Goal: Find contact information: Find contact information

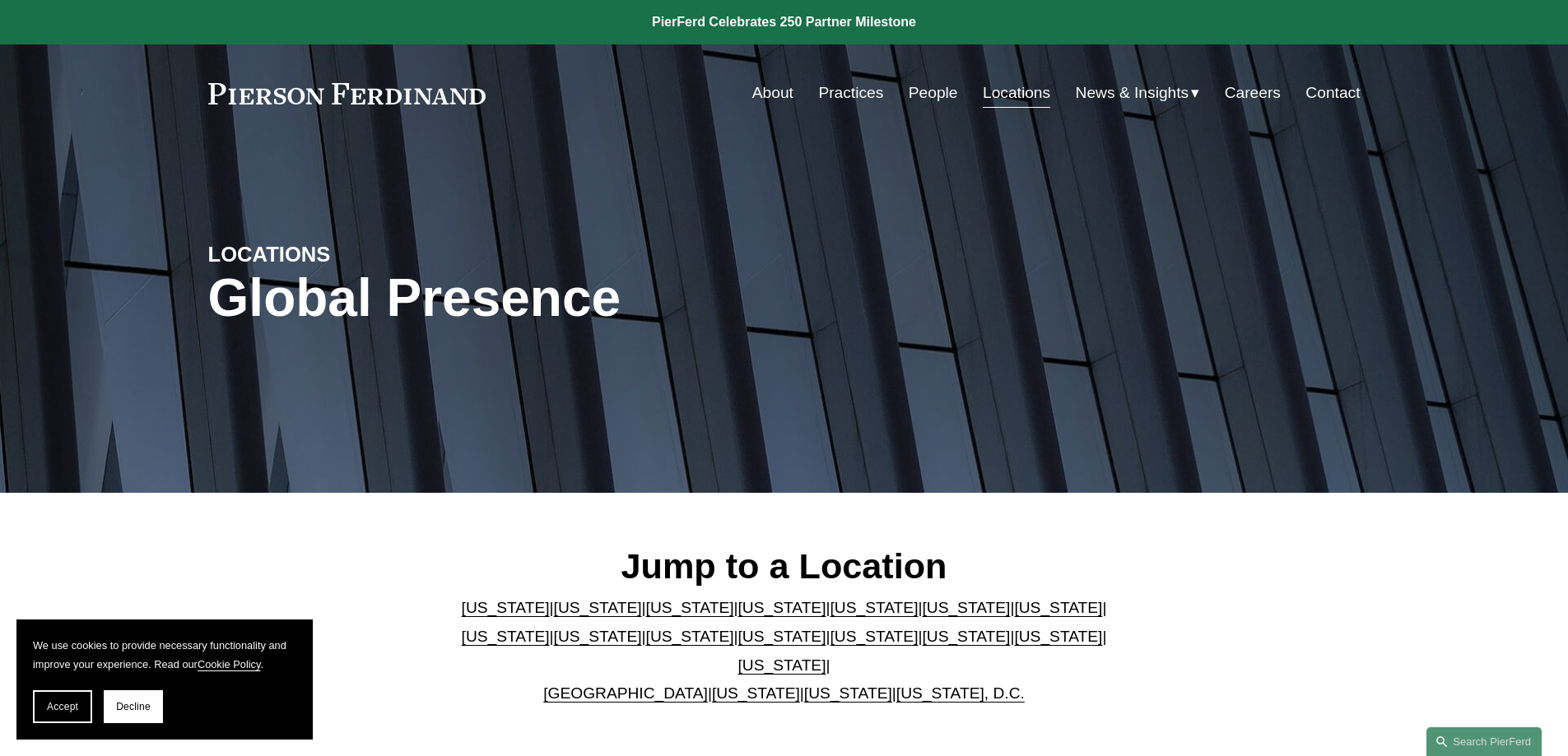
click at [742, 613] on link "Delaware" at bounding box center [782, 608] width 88 height 17
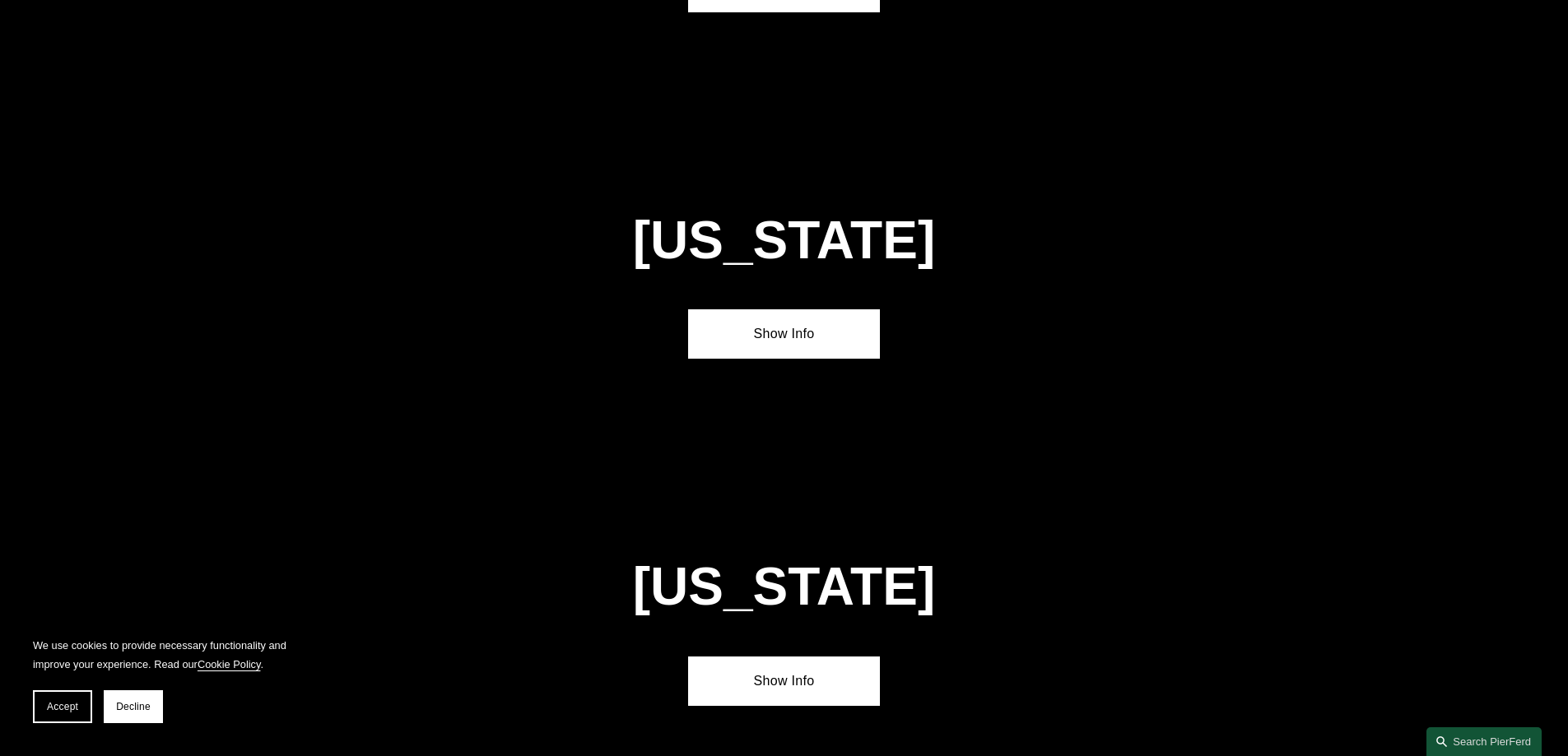
scroll to position [1688, 0]
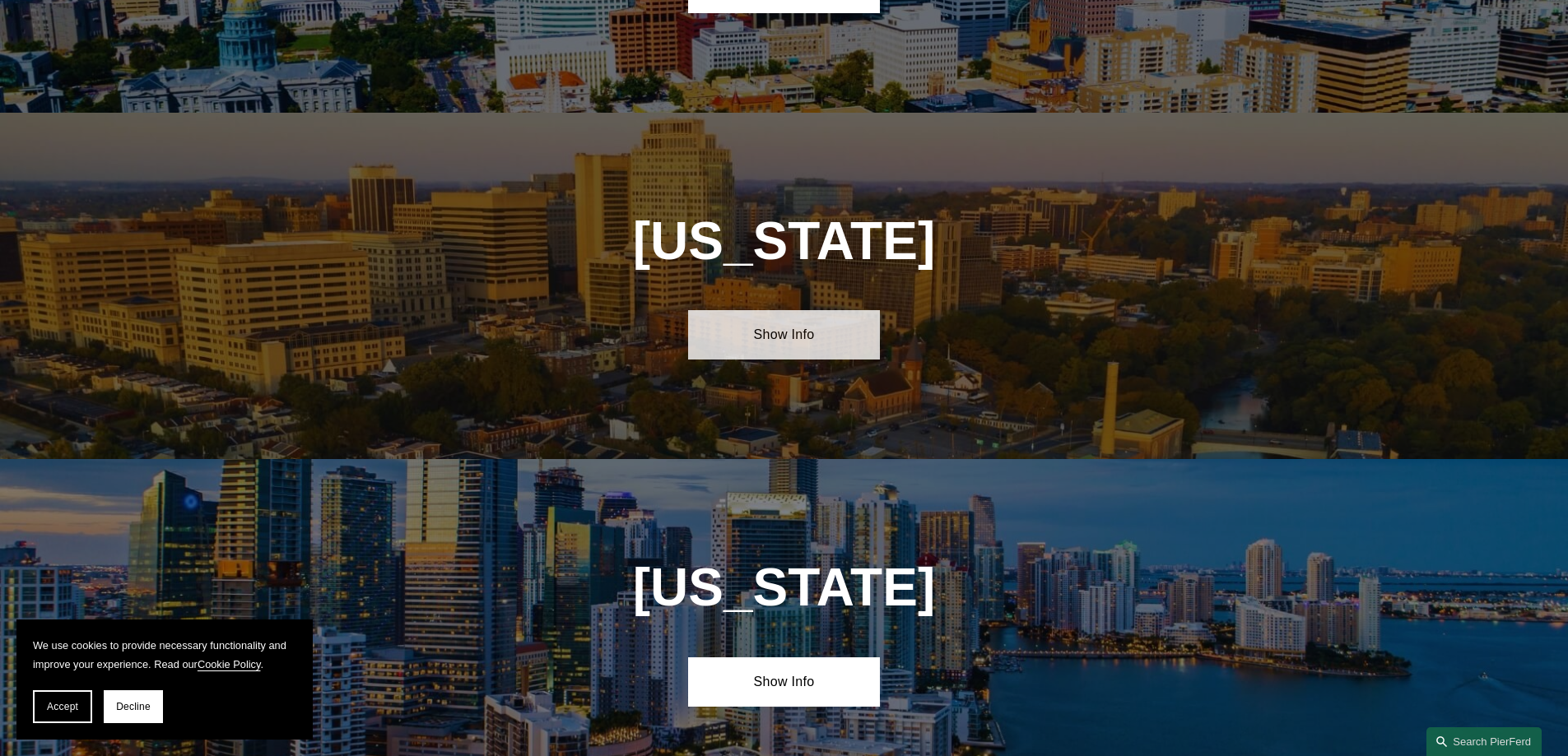
click at [791, 311] on link "Show Info" at bounding box center [784, 335] width 192 height 49
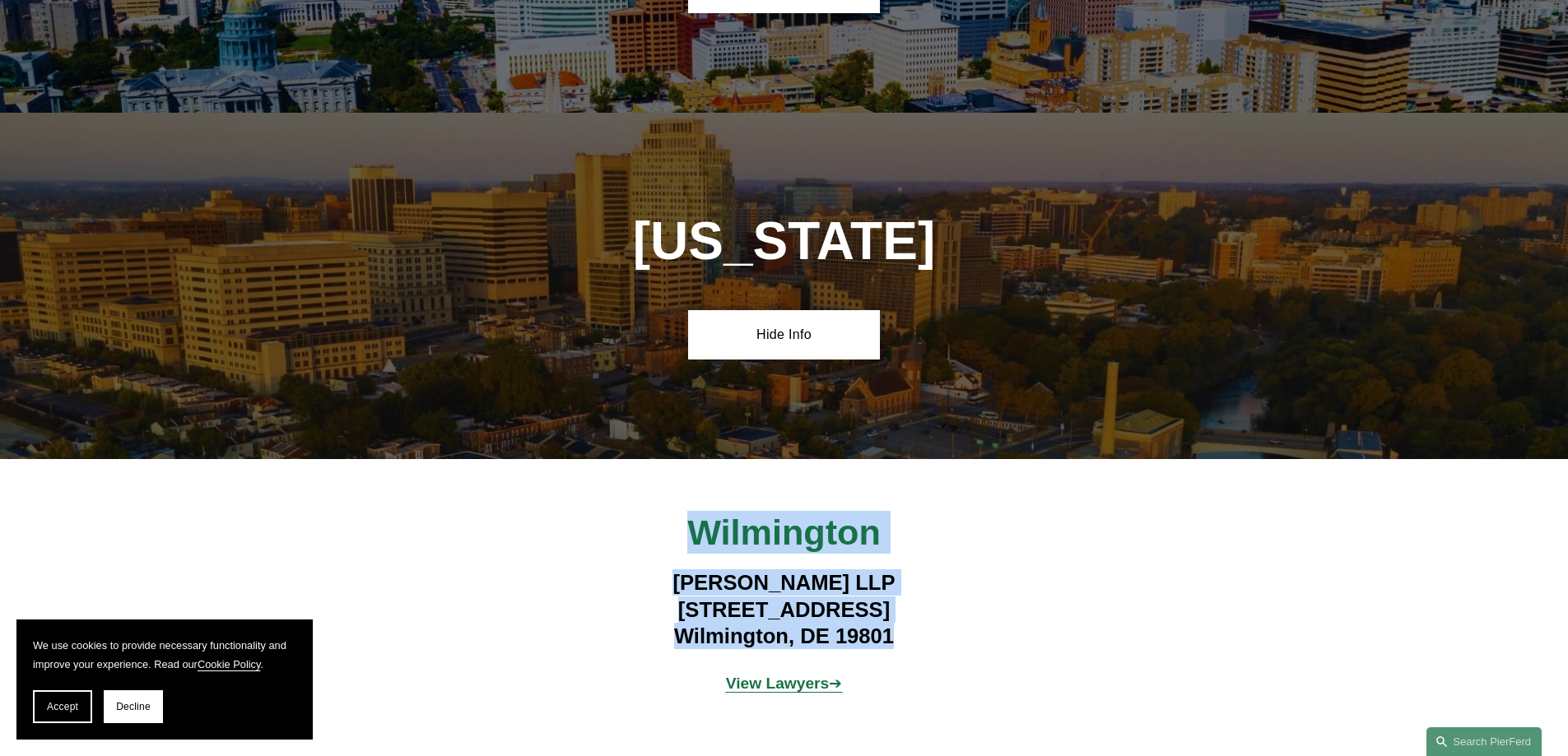
drag, startPoint x: 909, startPoint y: 621, endPoint x: 677, endPoint y: 547, distance: 243.5
click at [677, 547] on div "Wilmington Pierson Ferdinand LLP 112 French Street Wilmington, DE 19801 View La…" at bounding box center [784, 610] width 1568 height 199
copy h4 "Pierson Ferdinand LLP 112 French Street Wilmington, DE 19801"
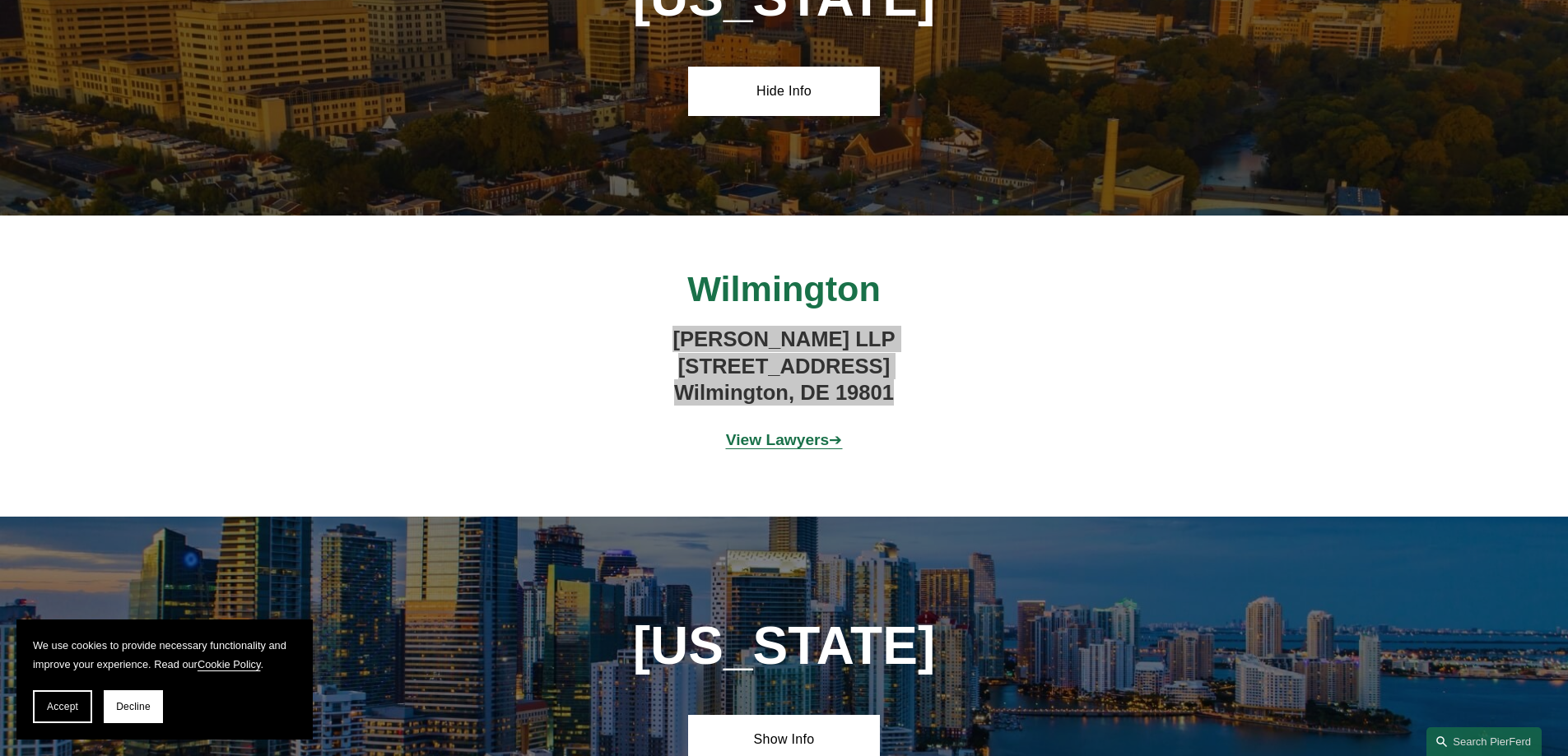
scroll to position [1935, 0]
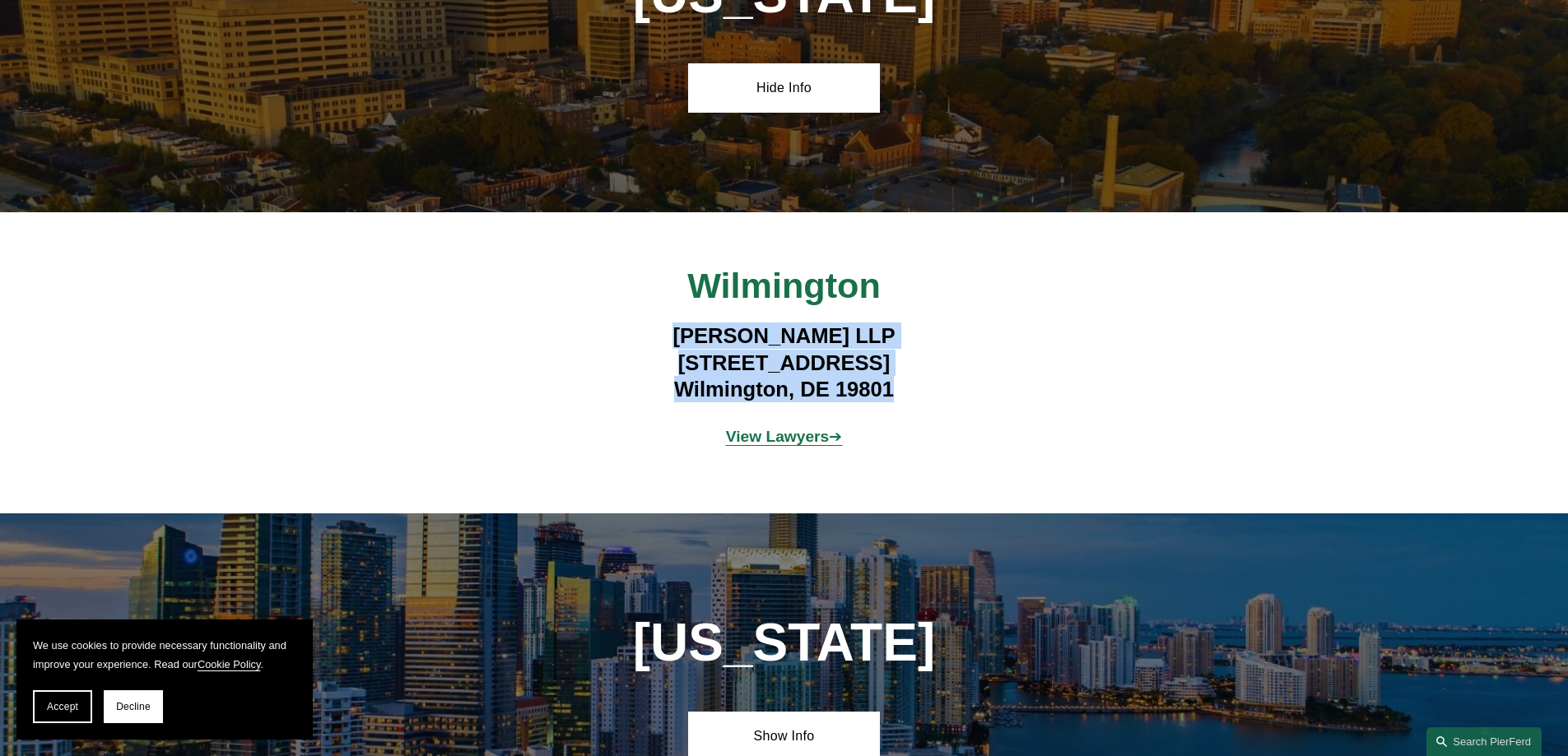
click at [787, 428] on strong "View Lawyers" at bounding box center [778, 436] width 104 height 17
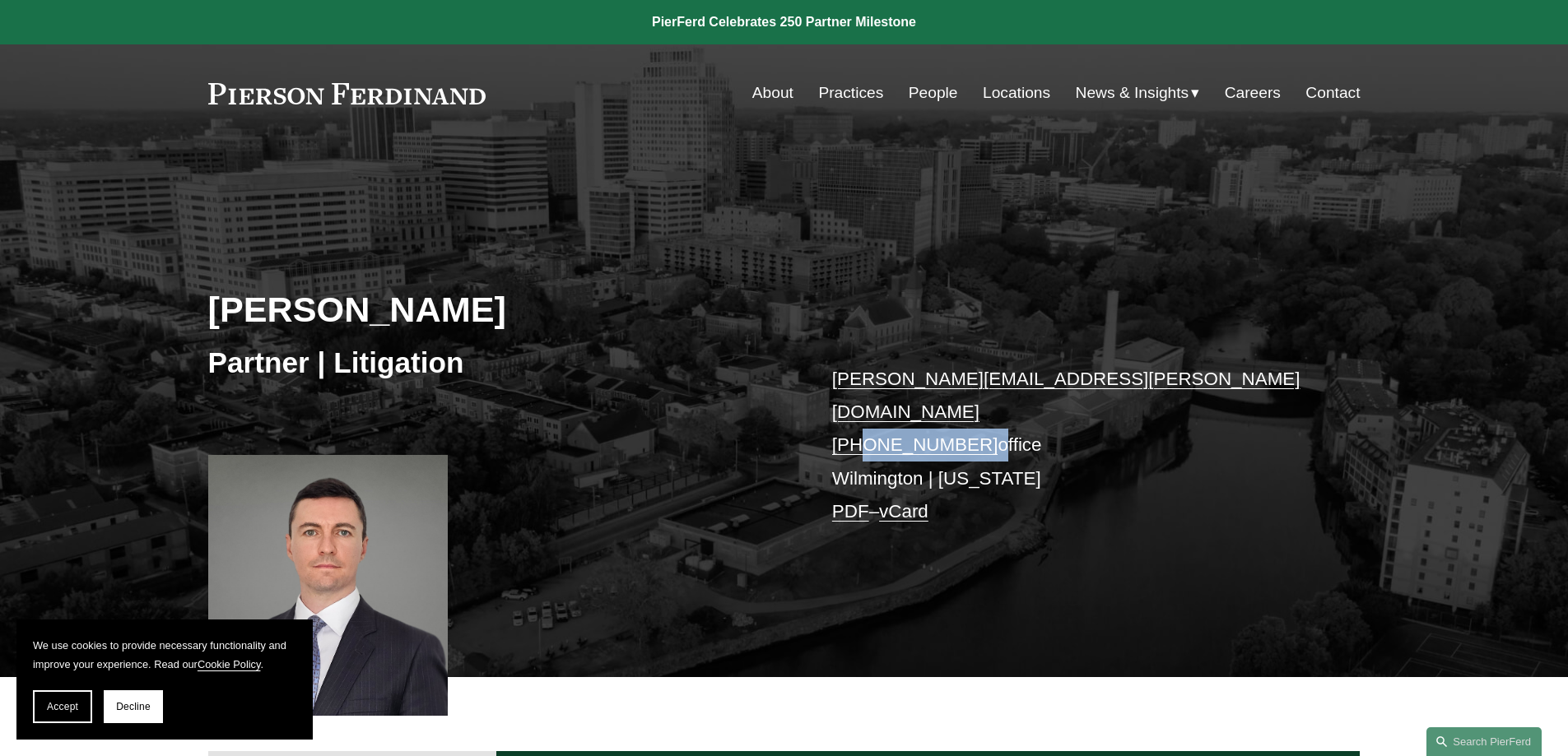
drag, startPoint x: 977, startPoint y: 411, endPoint x: 860, endPoint y: 426, distance: 118.0
click at [859, 424] on p "carl.neff@pierferd.com +1.302.482.4244 office Wilmington | New York PDF – vCard" at bounding box center [1072, 446] width 480 height 166
click at [1069, 434] on p "carl.neff@pierferd.com +1.302.482.4244 office Wilmington | New York PDF – vCard" at bounding box center [1072, 446] width 480 height 166
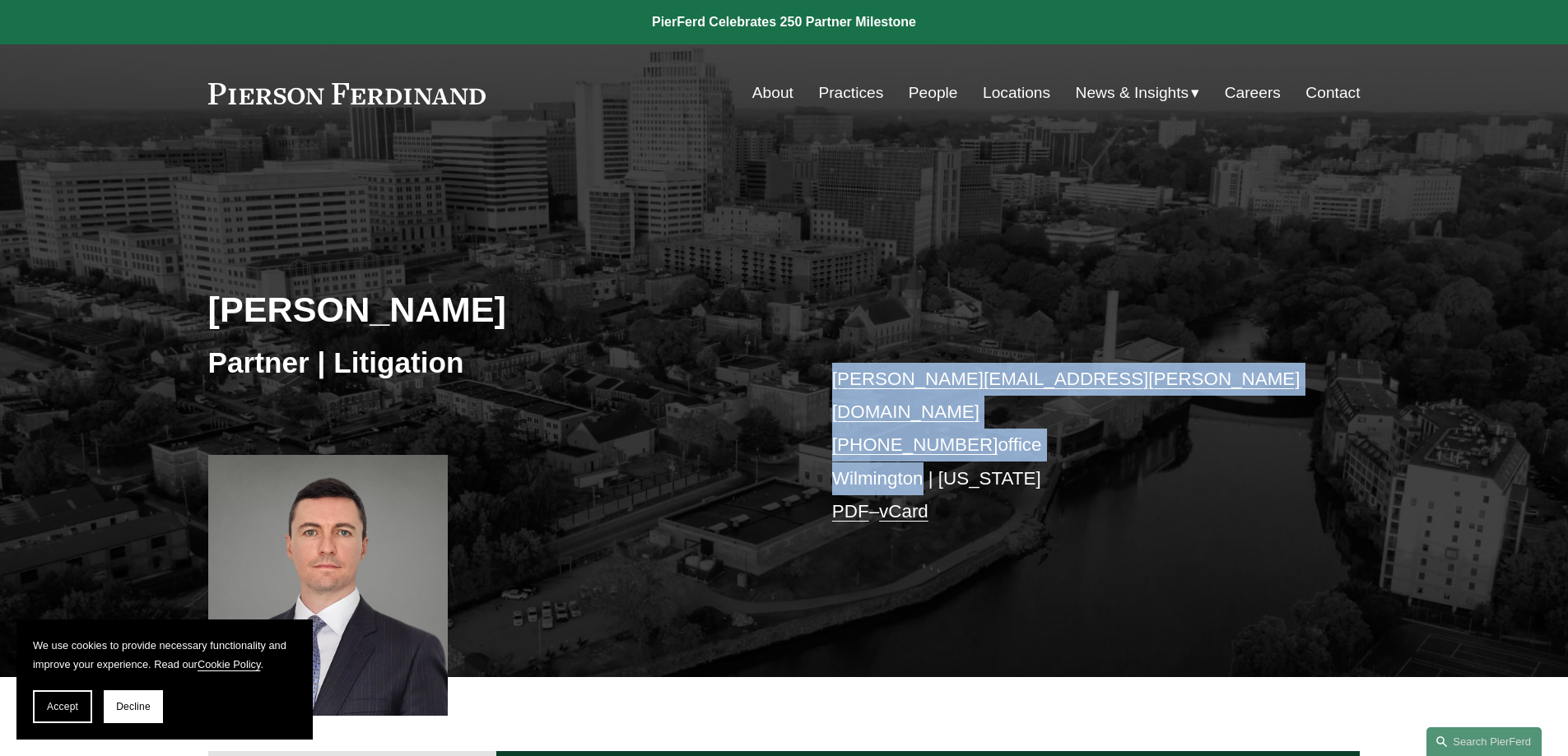
drag, startPoint x: 919, startPoint y: 444, endPoint x: 825, endPoint y: 386, distance: 110.5
click at [825, 386] on div "Carl D. Neff Partner | Litigation carl.neff@pierferd.com +1.302.482.4244 office…" at bounding box center [784, 433] width 1568 height 488
copy p "carl.neff@pierferd.com +1.302.482.4244 office Wilmington"
click at [918, 89] on link "People" at bounding box center [933, 92] width 49 height 31
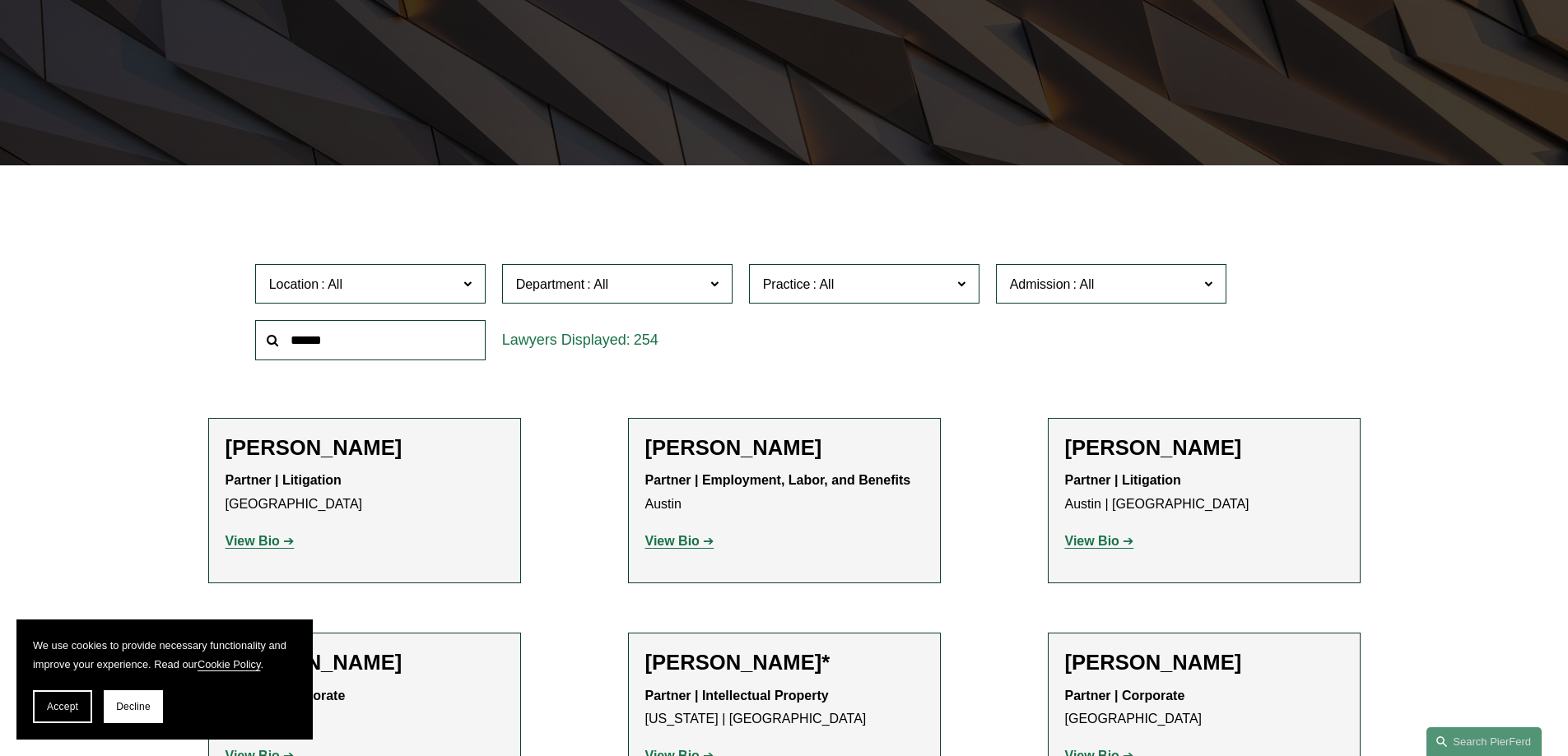
scroll to position [329, 0]
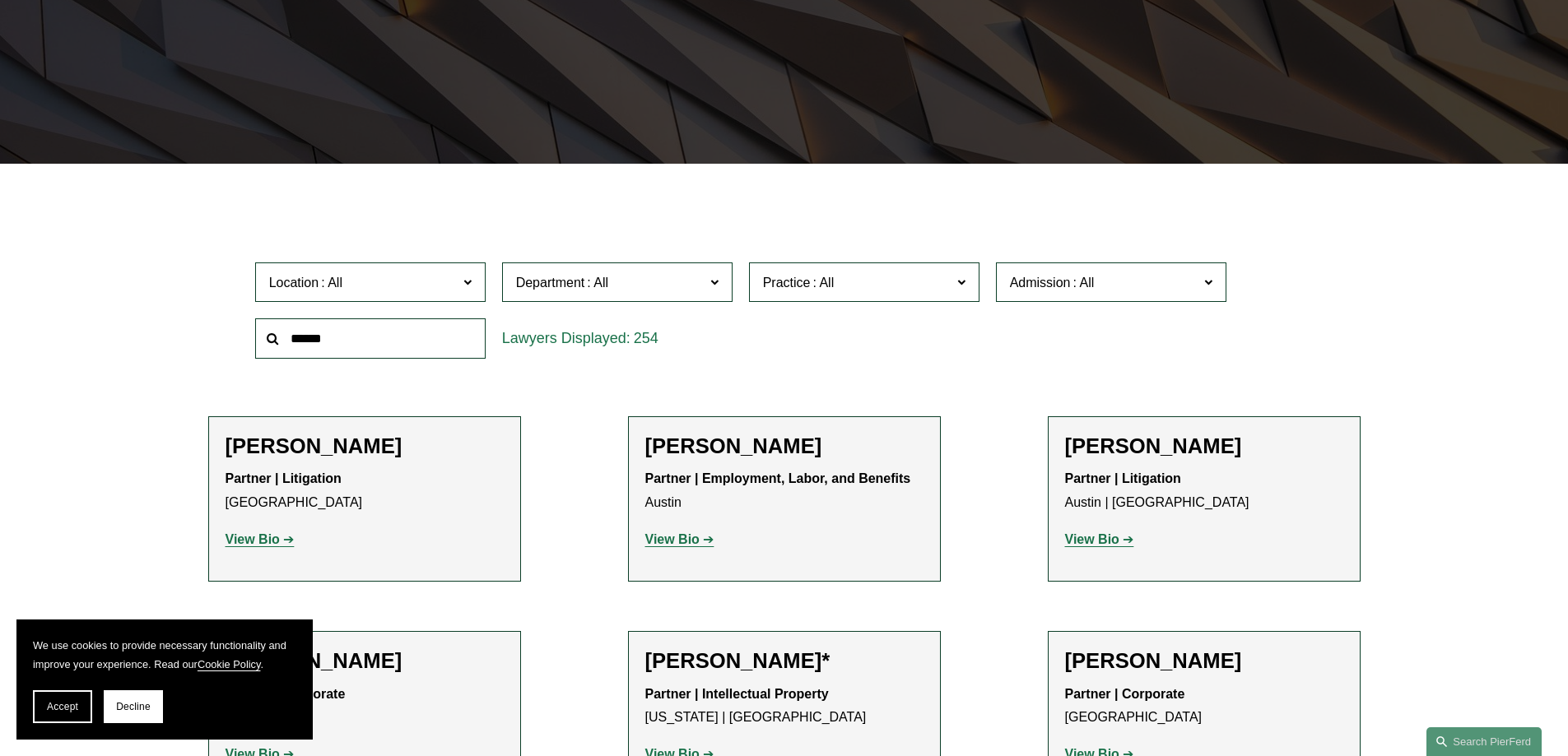
click at [1073, 537] on strong "View Bio" at bounding box center [1092, 540] width 54 height 14
